Goal: Task Accomplishment & Management: Use online tool/utility

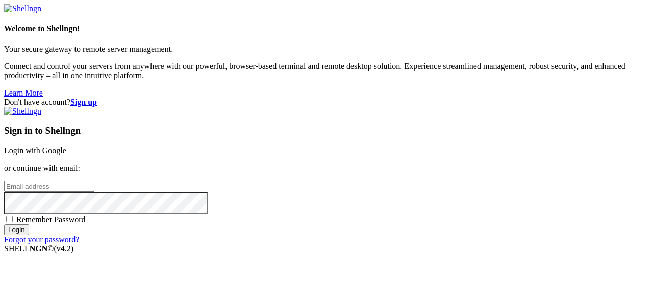
click at [66, 146] on link "Login with Google" at bounding box center [35, 150] width 62 height 9
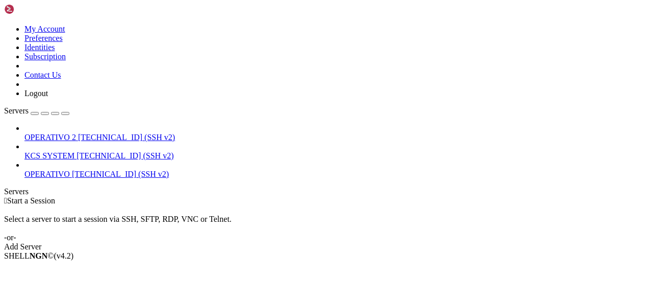
click at [424, 205] on div "Select a server to start a session via SSH, SFTP, RDP, VNC or Telnet. -or-" at bounding box center [326, 223] width 645 height 37
click at [346, 205] on div "Select a server to start a session via SSH, SFTP, RDP, VNC or Telnet. -or-" at bounding box center [326, 223] width 645 height 37
click at [77, 151] on span "[TECHNICAL_ID] (SSH v2)" at bounding box center [125, 155] width 97 height 9
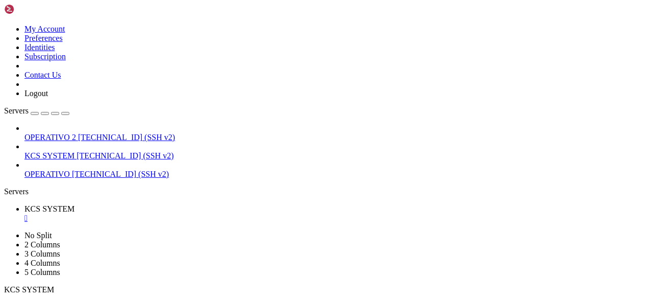
click at [48, 133] on link "OPERATIVO 2 [TECHNICAL_ID] (SSH v2)" at bounding box center [336, 137] width 625 height 9
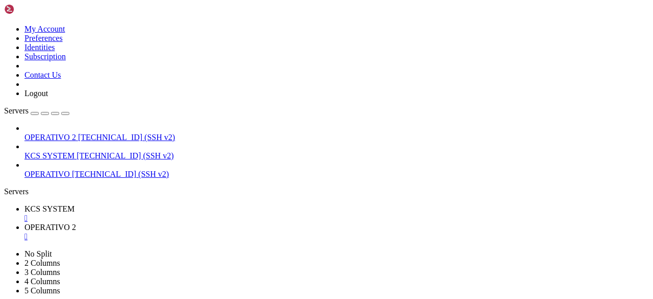
scroll to position [78, 0]
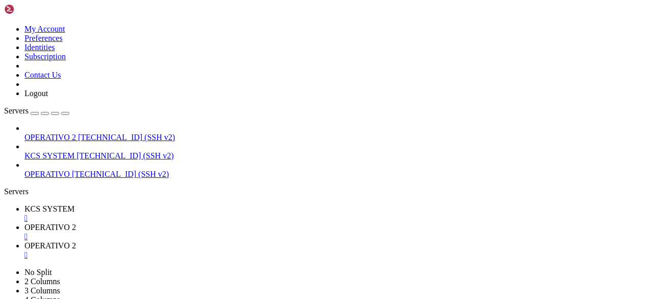
type input "/home/ubuntu/82-app"
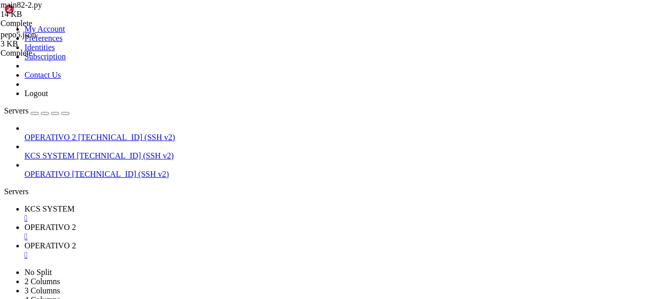
click at [4, 24] on icon at bounding box center [4, 24] width 0 height 0
click at [48, 97] on link "Logout" at bounding box center [35, 93] width 23 height 9
